Goal: Transaction & Acquisition: Purchase product/service

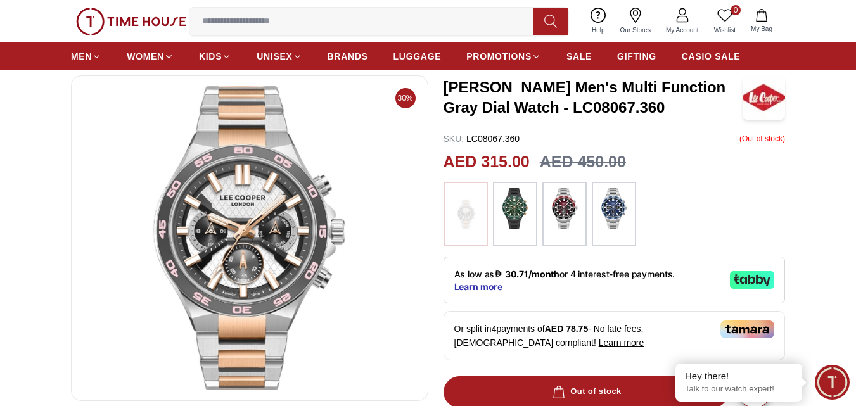
scroll to position [63, 0]
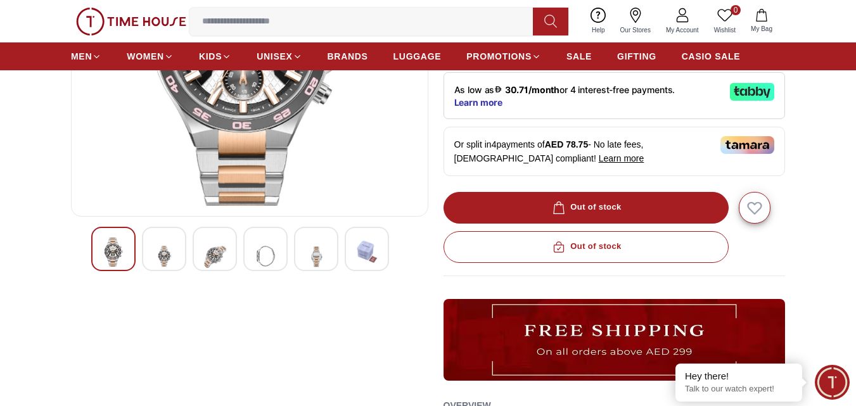
scroll to position [253, 0]
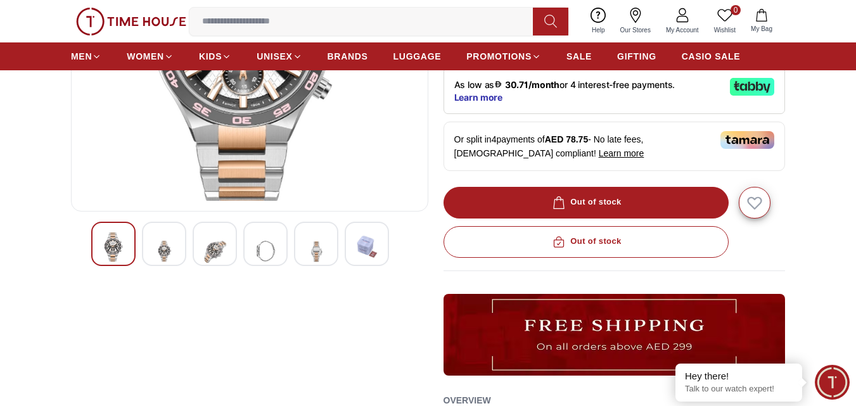
click at [164, 234] on img at bounding box center [164, 250] width 23 height 37
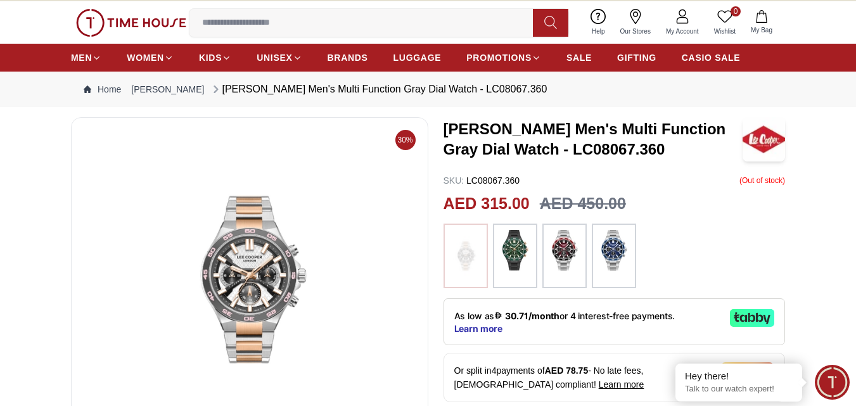
scroll to position [0, 0]
